Goal: Task Accomplishment & Management: Manage account settings

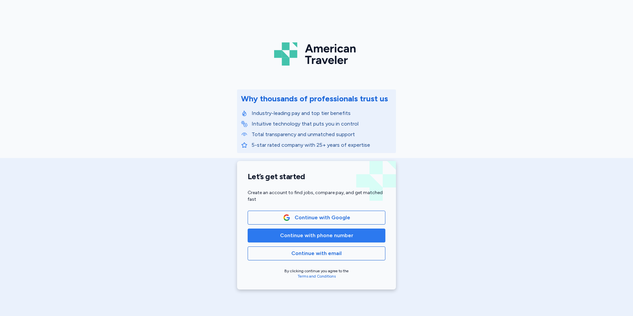
click at [337, 238] on span "Continue with phone number" at bounding box center [316, 235] width 73 height 8
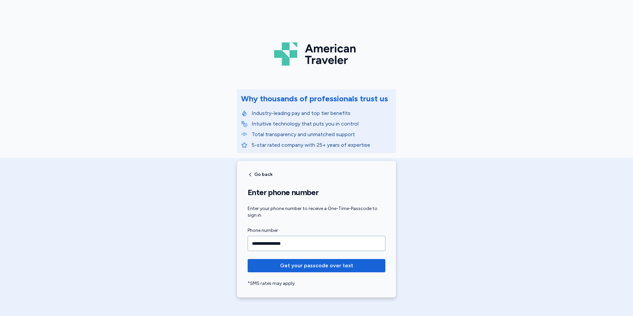
type input "**********"
click at [248, 259] on button "Get your passcode over text" at bounding box center [317, 265] width 138 height 13
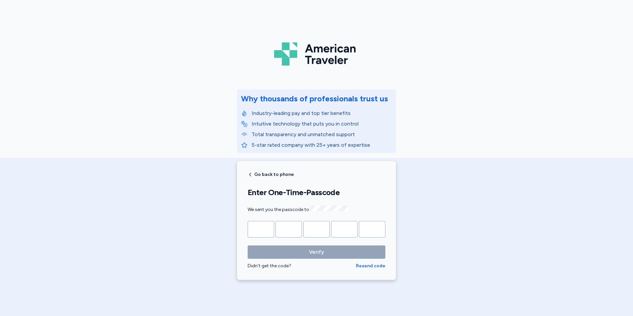
type input "*"
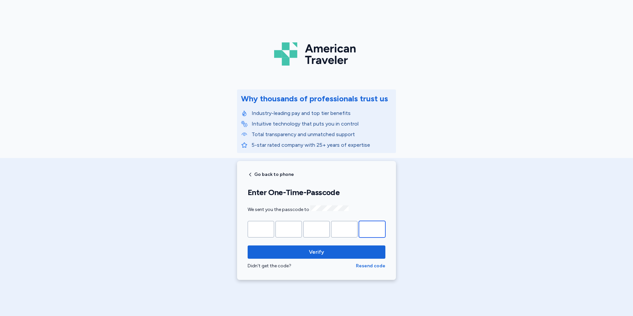
type input "*"
click at [248, 245] on button "Verify" at bounding box center [317, 251] width 138 height 13
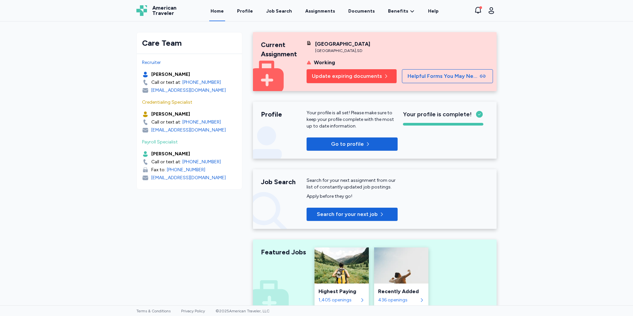
click at [331, 80] on span "Update expiring documents" at bounding box center [347, 76] width 70 height 8
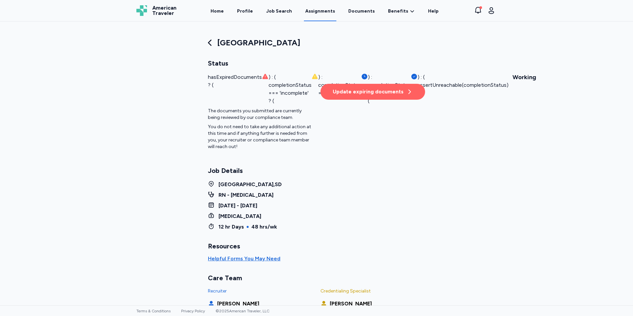
click at [386, 90] on div "Update expiring documents" at bounding box center [373, 92] width 80 height 8
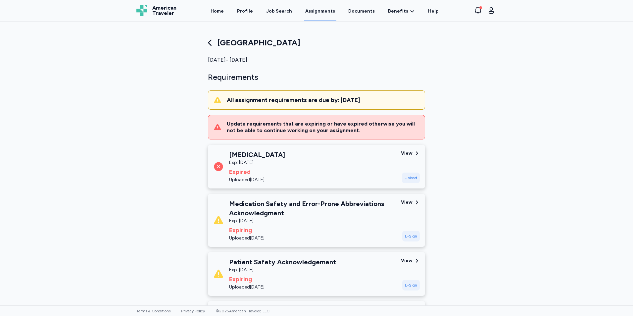
click at [402, 234] on div "E-Sign" at bounding box center [411, 236] width 18 height 11
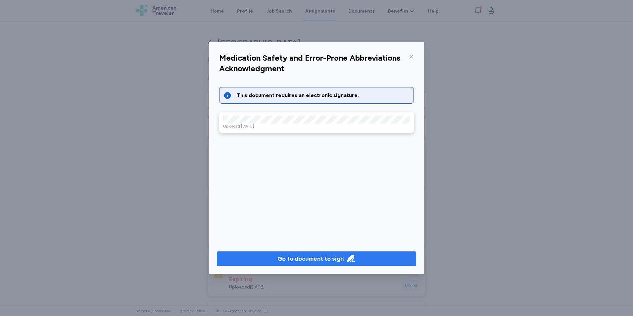
click at [358, 252] on button "Go to document to sign" at bounding box center [316, 258] width 199 height 15
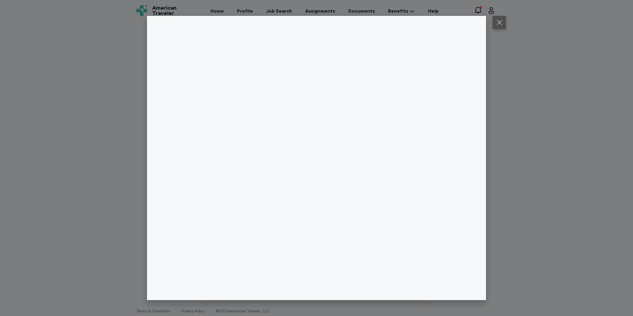
click at [501, 22] on button at bounding box center [498, 22] width 13 height 13
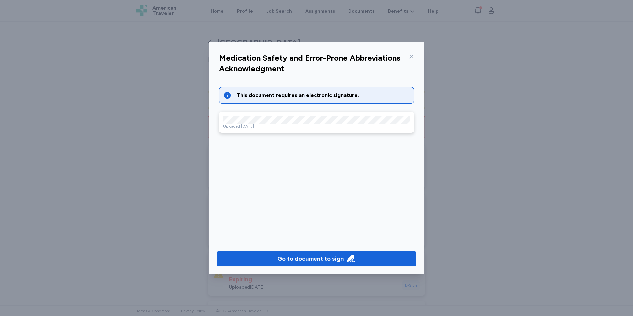
click at [314, 250] on div "Go to document to sign" at bounding box center [316, 258] width 215 height 30
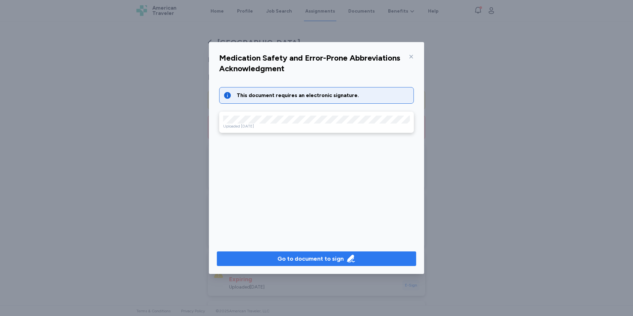
click at [314, 255] on div "Go to document to sign" at bounding box center [310, 258] width 66 height 9
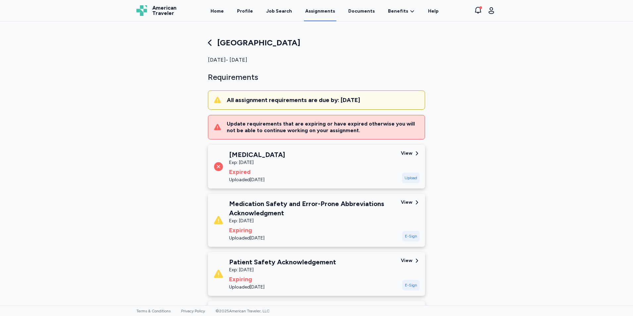
click at [410, 235] on div "E-Sign" at bounding box center [411, 236] width 18 height 11
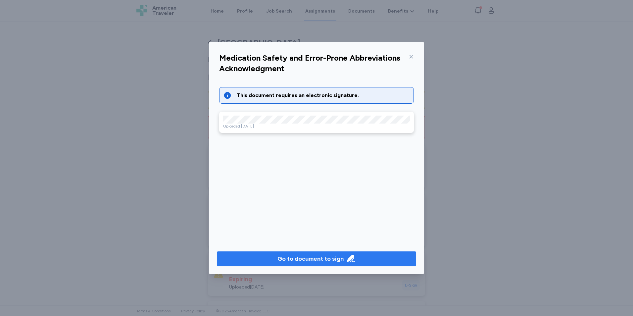
click at [305, 255] on div "Go to document to sign" at bounding box center [310, 258] width 66 height 9
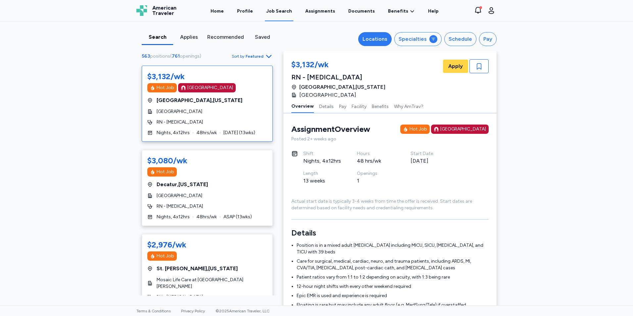
click at [375, 40] on div "Locations" at bounding box center [374, 39] width 25 height 8
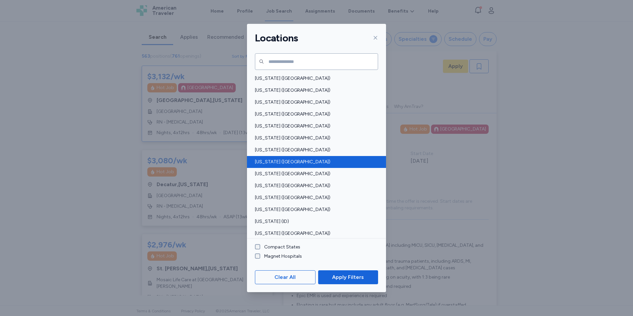
scroll to position [165, 0]
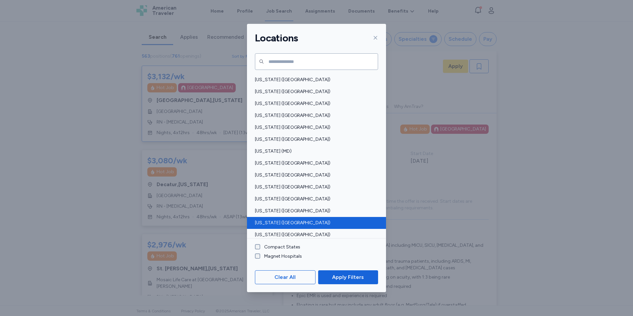
click at [330, 219] on div "Montana (MT)" at bounding box center [316, 223] width 139 height 12
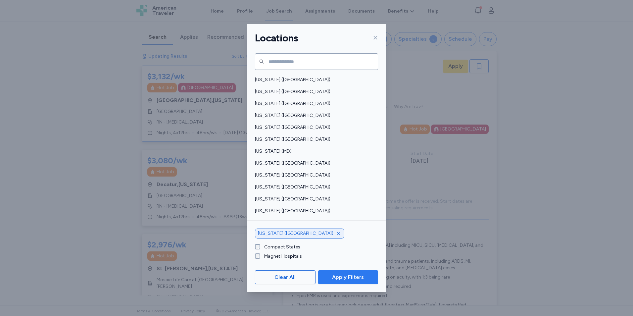
scroll to position [1, 0]
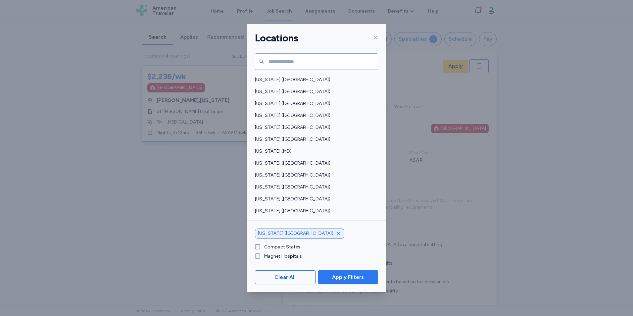
click at [353, 278] on span "Apply Filters" at bounding box center [348, 277] width 32 height 8
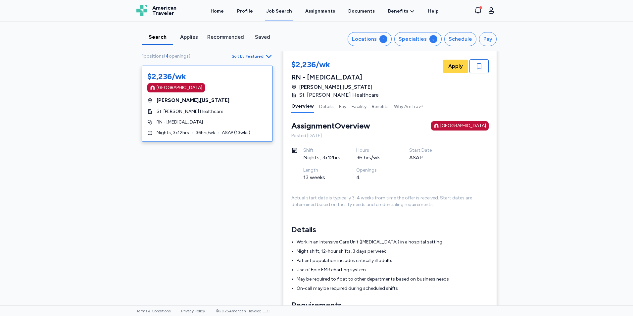
scroll to position [0, 0]
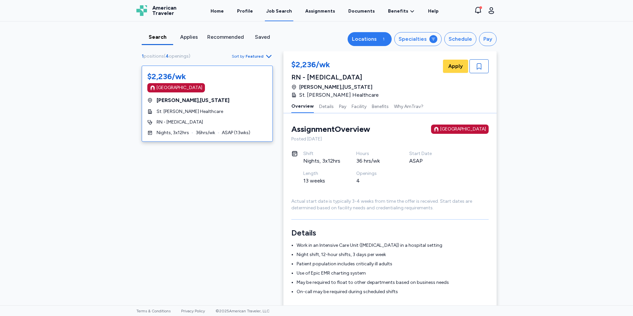
click at [367, 43] on div "Locations" at bounding box center [364, 39] width 25 height 8
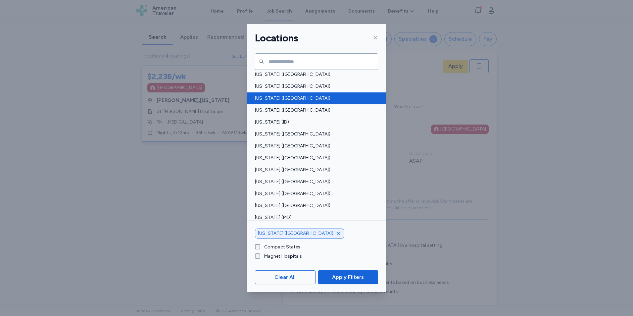
scroll to position [132, 0]
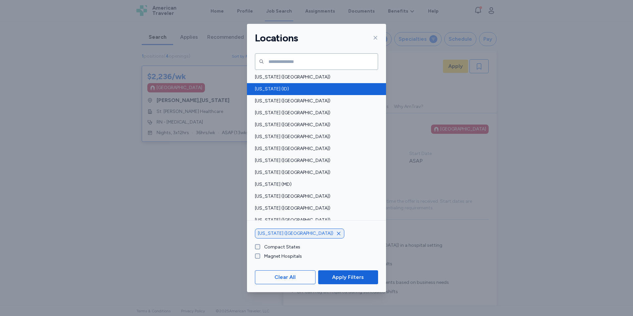
click at [292, 86] on span "Idaho (ID)" at bounding box center [314, 89] width 119 height 7
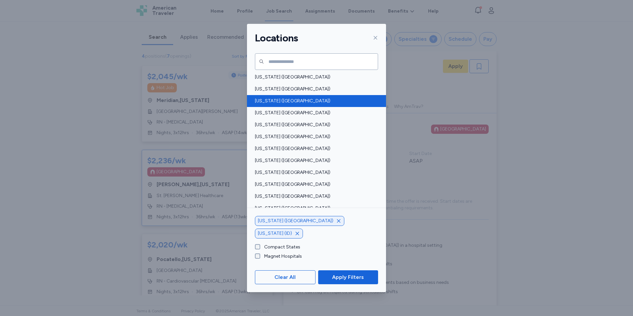
scroll to position [460, 0]
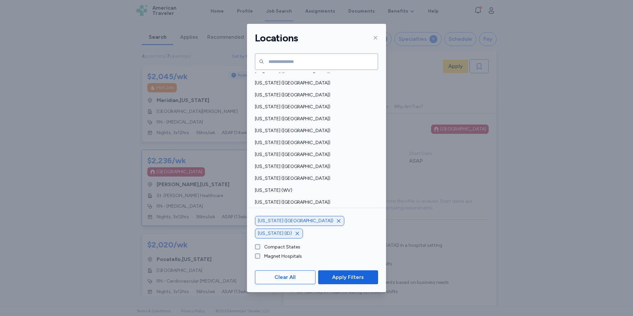
click at [314, 211] on span "Wyoming (WY)" at bounding box center [314, 214] width 119 height 7
click at [347, 279] on span "Apply Filters" at bounding box center [348, 277] width 32 height 8
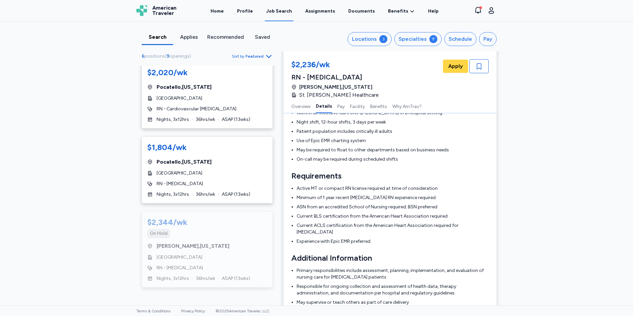
scroll to position [165, 0]
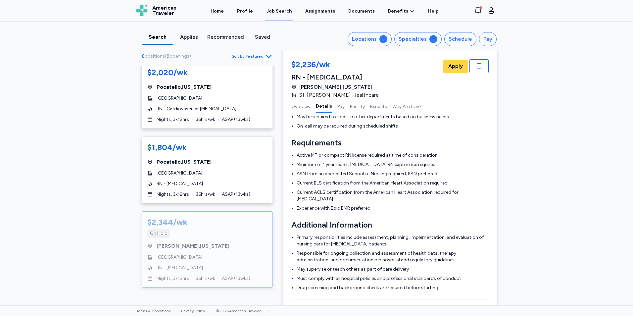
click at [184, 228] on div "$2,344/wk On Hold" at bounding box center [207, 227] width 120 height 21
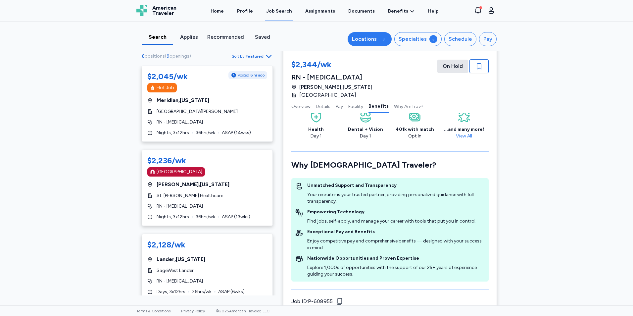
click at [372, 39] on div "Locations" at bounding box center [364, 39] width 25 height 8
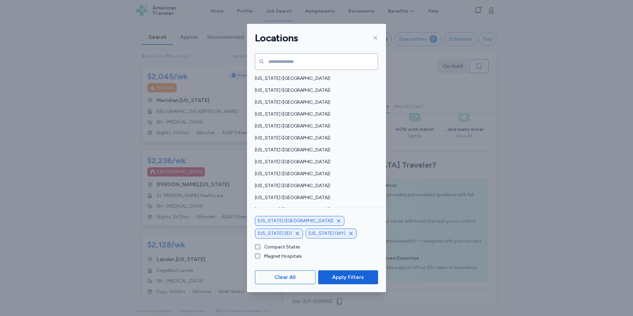
click at [348, 233] on icon "button" at bounding box center [350, 233] width 5 height 5
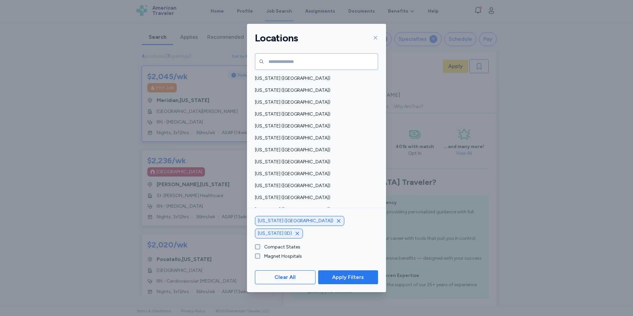
scroll to position [1, 0]
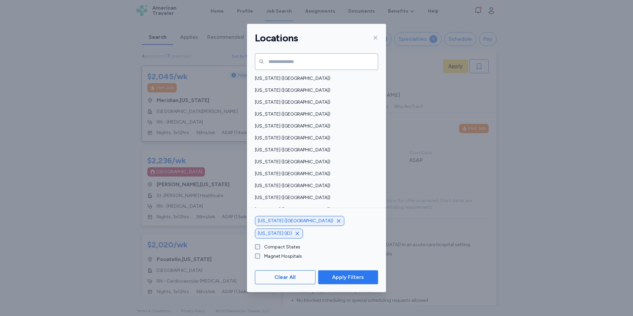
click at [324, 274] on span "Apply Filters" at bounding box center [347, 277] width 49 height 8
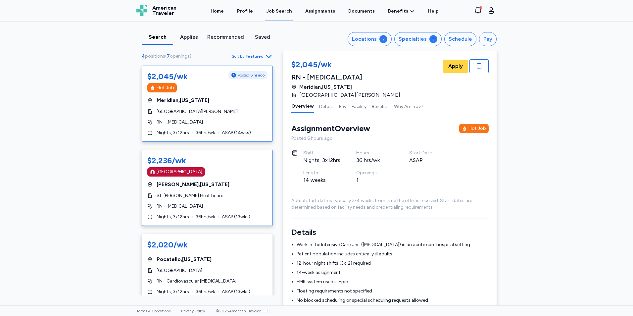
click at [197, 189] on div "$2,236/wk Magnet Hospital Billings , Montana St. Vincent Healthcare RN - ICU Ni…" at bounding box center [207, 188] width 131 height 76
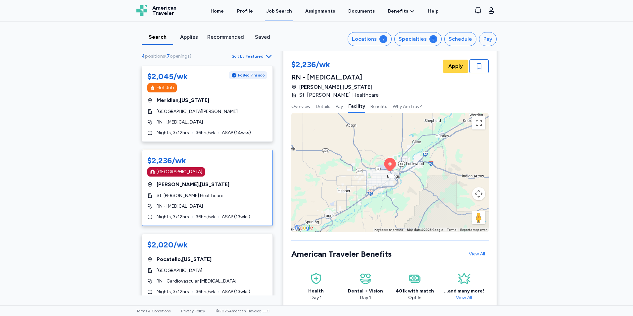
click at [476, 190] on button "Map camera controls" at bounding box center [478, 193] width 13 height 13
click at [461, 204] on button "Zoom out" at bounding box center [461, 210] width 13 height 13
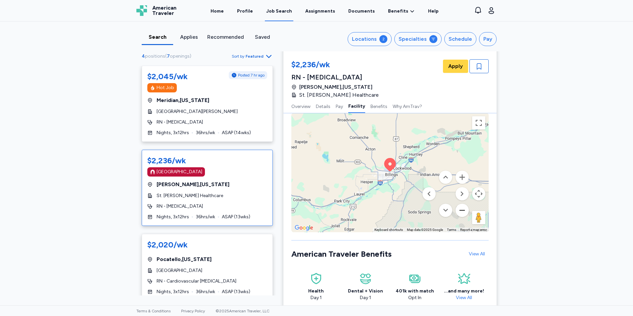
click at [461, 204] on button "Zoom out" at bounding box center [461, 210] width 13 height 13
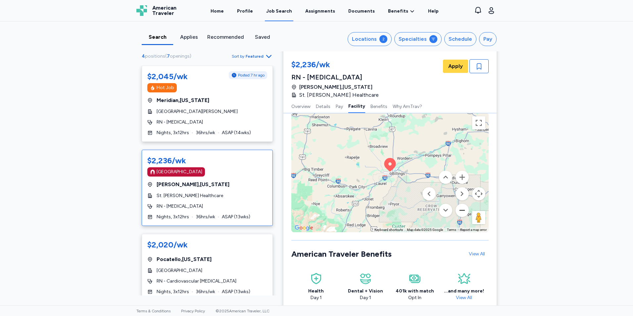
click at [461, 204] on button "Zoom out" at bounding box center [461, 210] width 13 height 13
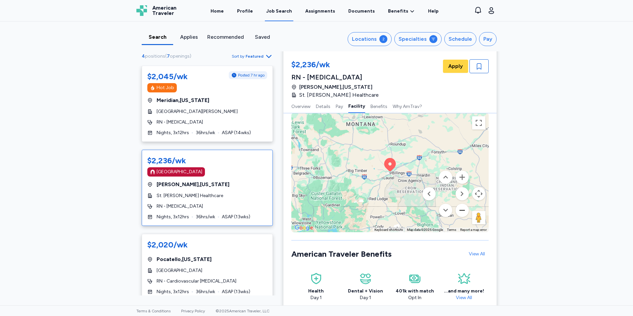
click at [461, 204] on button "Zoom out" at bounding box center [461, 210] width 13 height 13
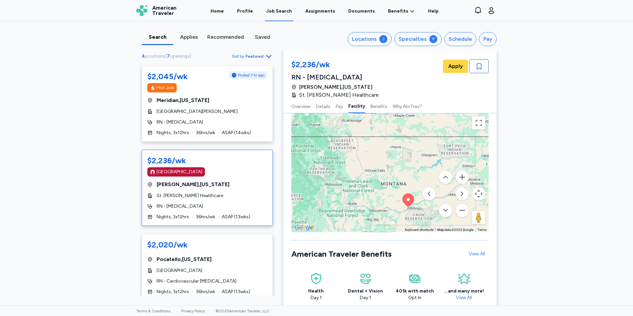
drag, startPoint x: 321, startPoint y: 176, endPoint x: 342, endPoint y: 211, distance: 40.6
click at [342, 211] on div "To activate drag with keyboard, press Alt + Enter. Once in keyboard drag state,…" at bounding box center [389, 172] width 197 height 119
drag, startPoint x: 335, startPoint y: 215, endPoint x: 500, endPoint y: 333, distance: 202.5
click at [500, 315] on html "Open sidebar Job Search American Traveler American Traveler Home Profile Job Se…" at bounding box center [316, 158] width 633 height 316
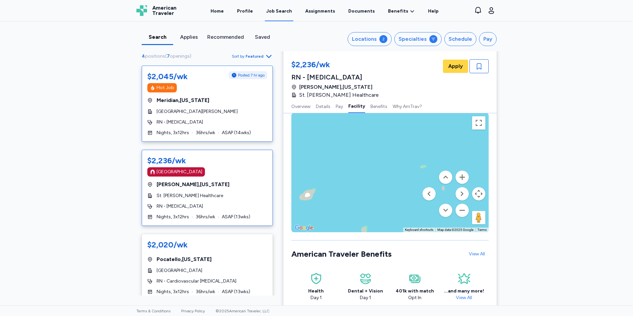
scroll to position [696, 0]
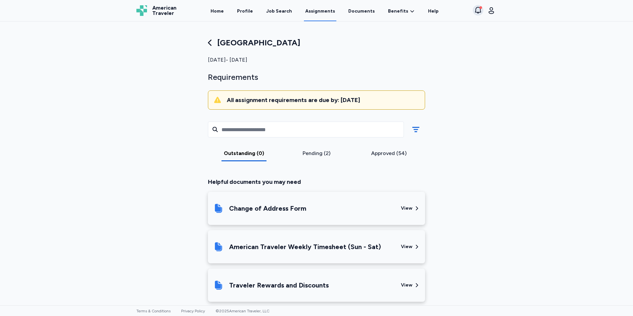
click at [477, 12] on icon "button" at bounding box center [478, 10] width 6 height 7
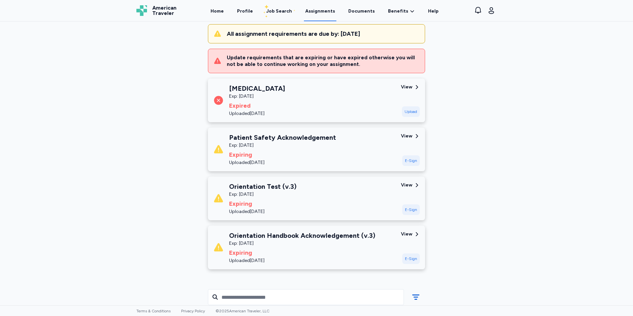
scroll to position [99, 0]
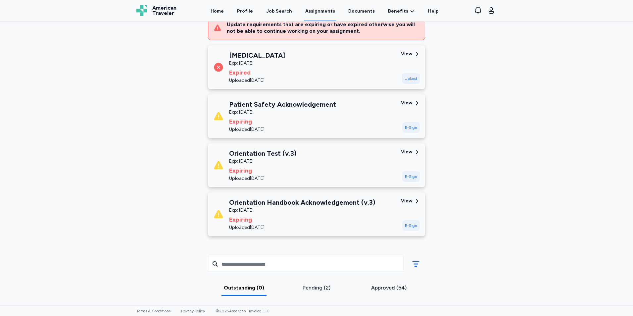
click at [416, 125] on div "E-Sign" at bounding box center [411, 127] width 18 height 11
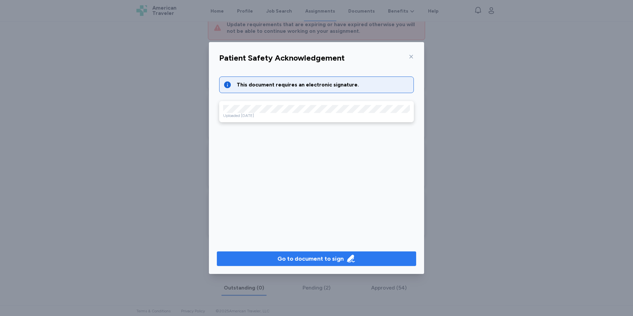
click at [364, 260] on span "Go to document to sign" at bounding box center [316, 258] width 189 height 9
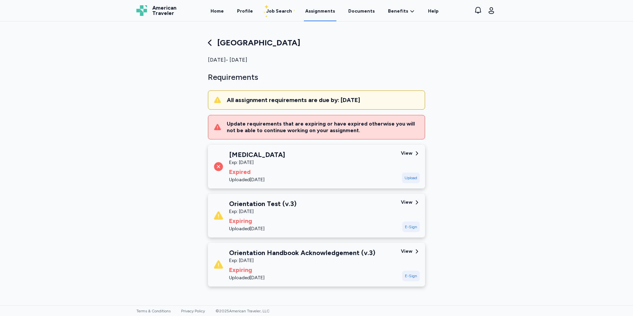
click at [409, 229] on div "E-Sign" at bounding box center [411, 226] width 18 height 11
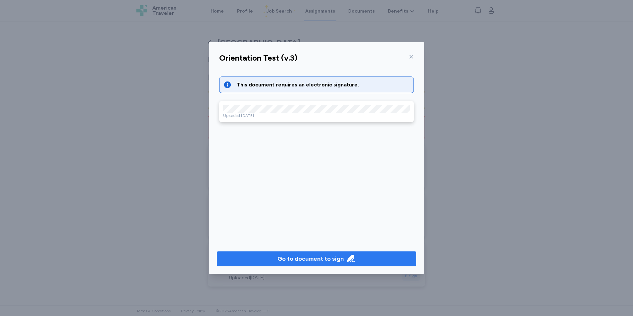
click at [299, 262] on div "Go to document to sign" at bounding box center [310, 258] width 66 height 9
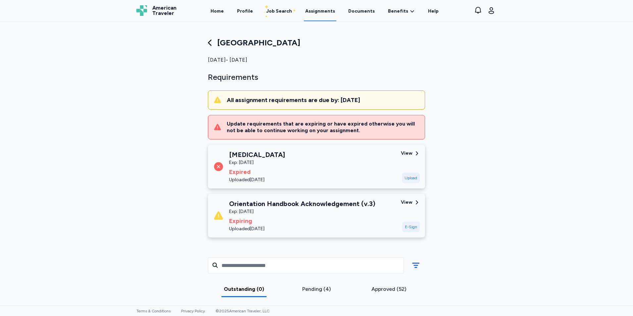
click at [409, 229] on div "E-Sign" at bounding box center [411, 226] width 18 height 11
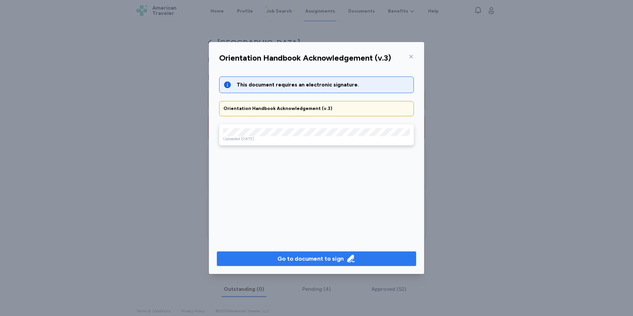
click at [314, 258] on div "Go to document to sign" at bounding box center [310, 258] width 66 height 9
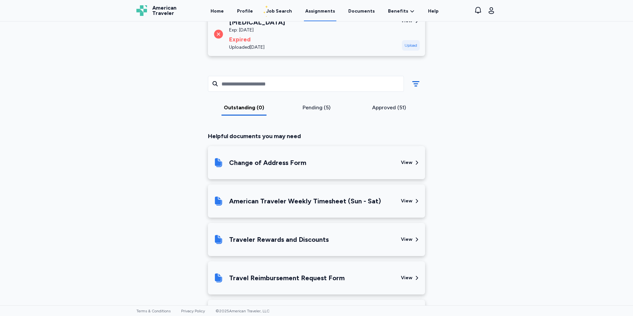
scroll to position [165, 0]
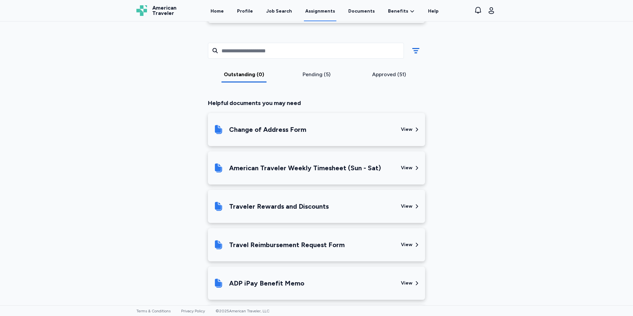
click at [401, 208] on div "View" at bounding box center [407, 206] width 12 height 7
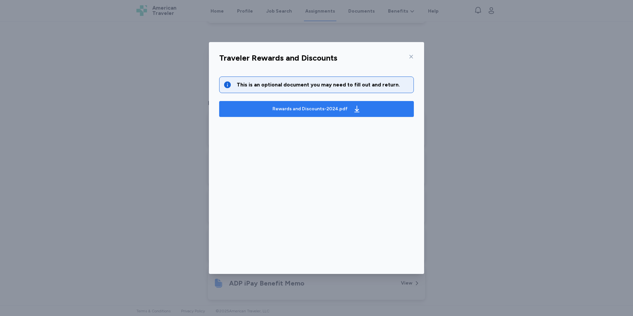
click at [342, 113] on div "Rewards and Discounts-2024.pdf" at bounding box center [316, 109] width 91 height 11
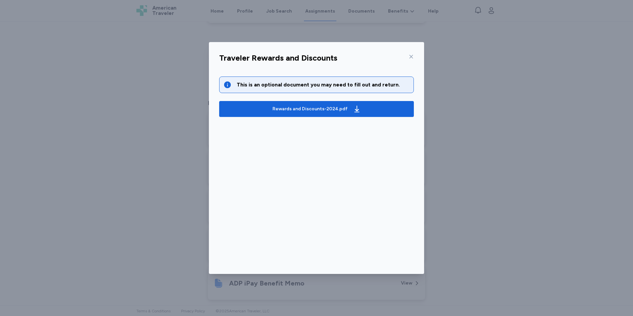
click at [413, 57] on icon at bounding box center [410, 56] width 5 height 5
